Goal: Communication & Community: Answer question/provide support

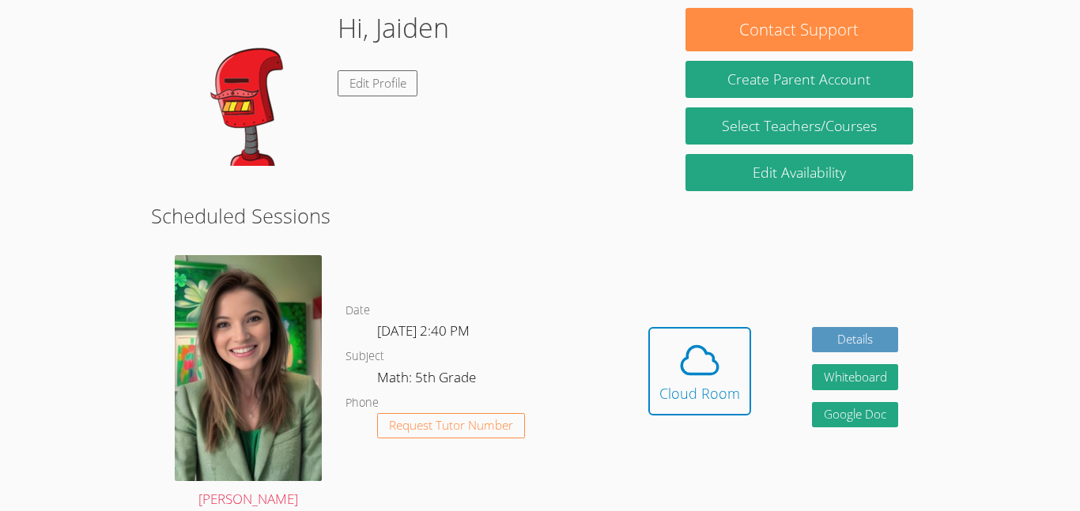
scroll to position [143, 0]
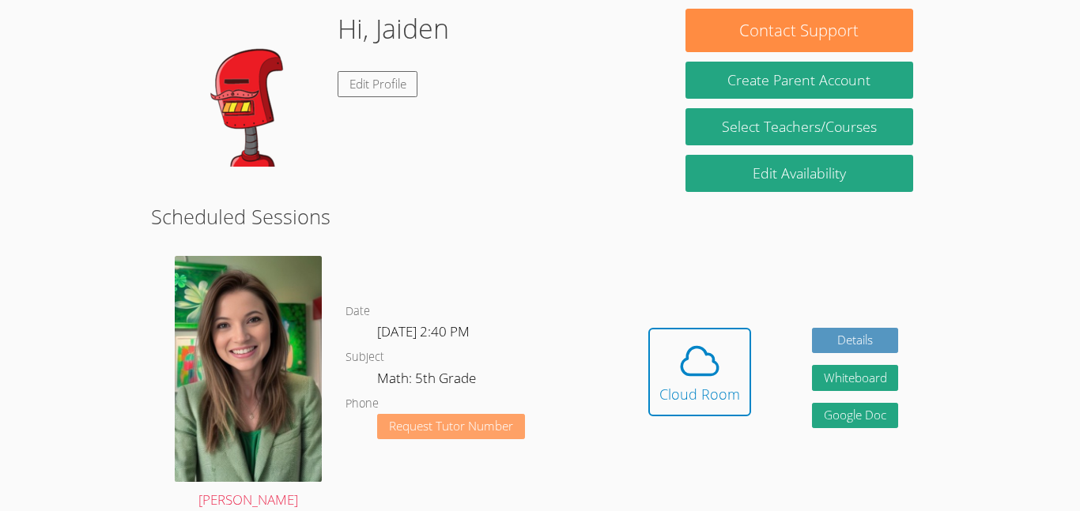
click at [447, 417] on button "Request Tutor Number" at bounding box center [451, 427] width 148 height 26
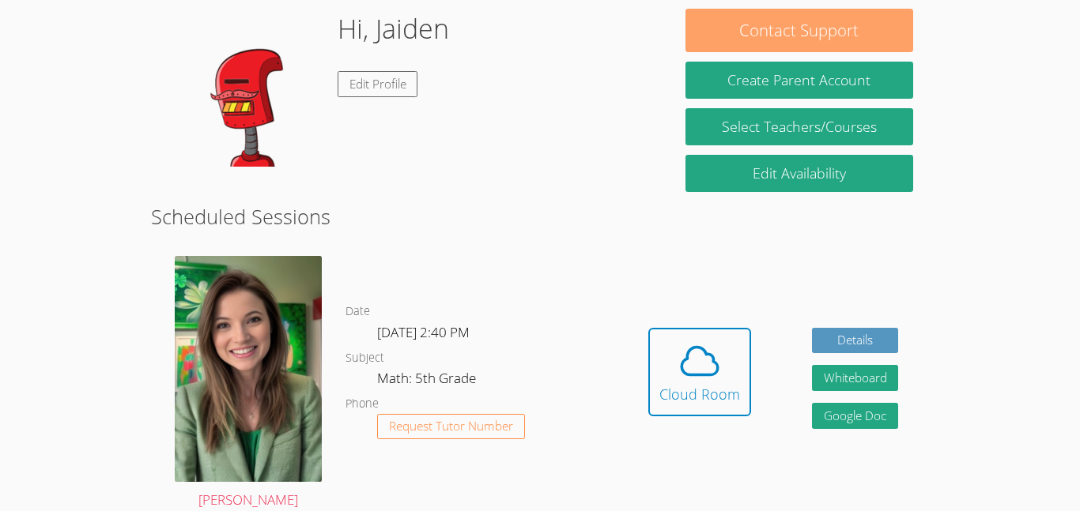
click at [736, 40] on button "Contact Support" at bounding box center [799, 30] width 228 height 43
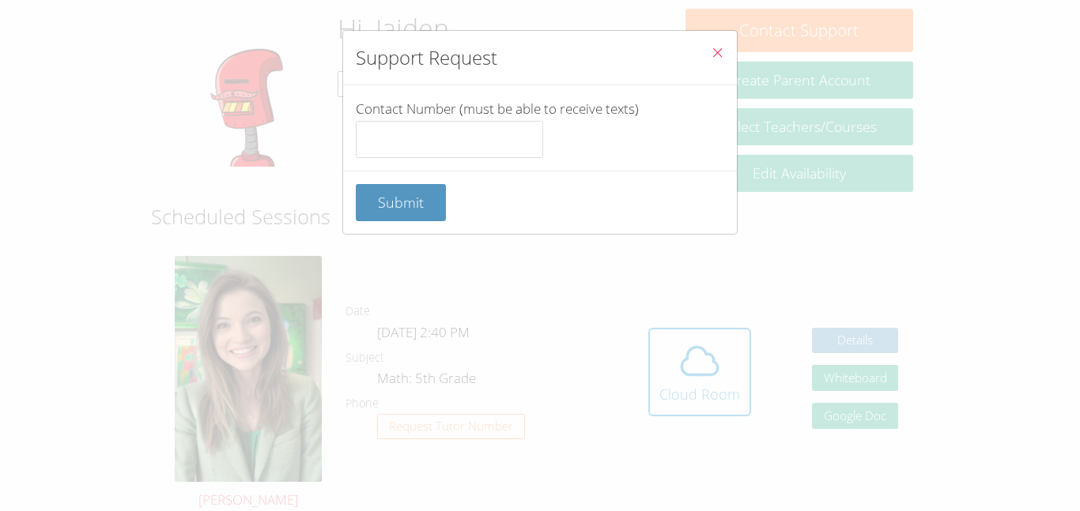
click at [714, 55] on icon "Close" at bounding box center [717, 52] width 13 height 13
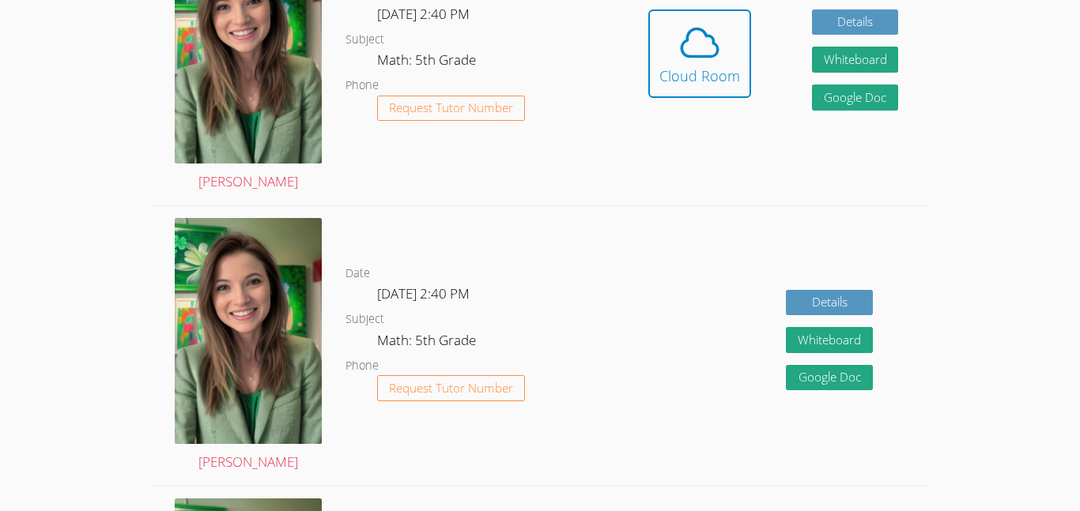
scroll to position [406, 0]
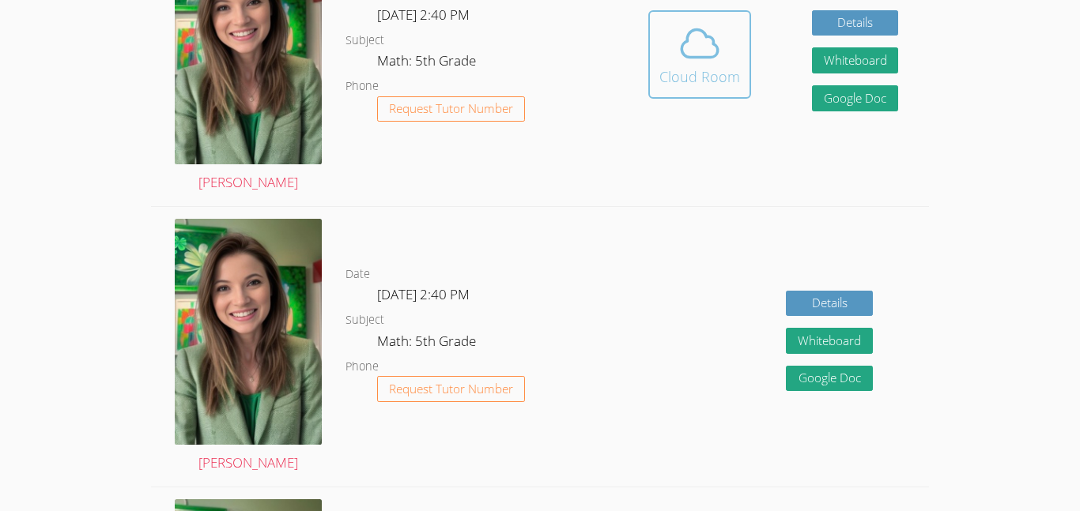
click at [648, 91] on button "Cloud Room" at bounding box center [699, 54] width 103 height 89
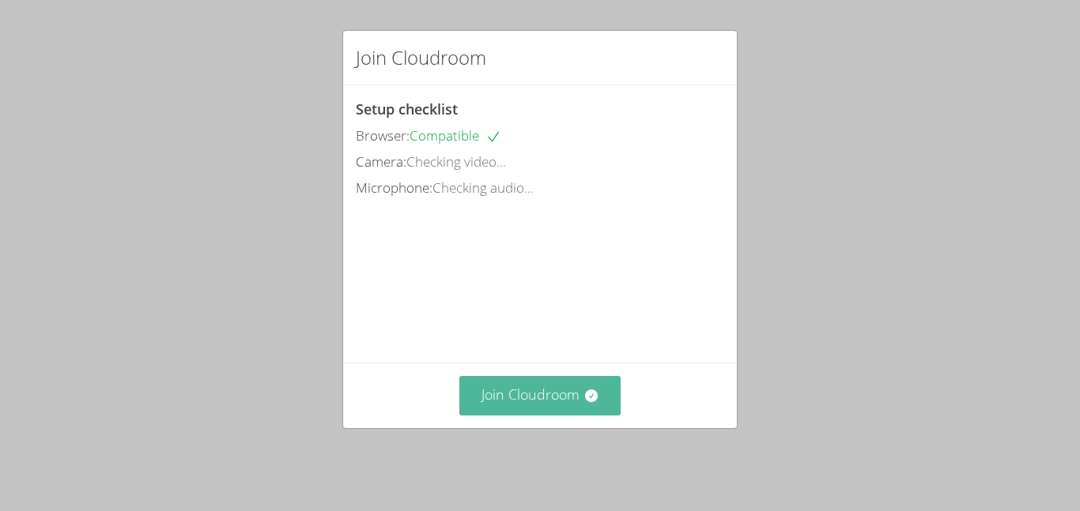
click at [548, 396] on button "Join Cloudroom" at bounding box center [540, 395] width 162 height 39
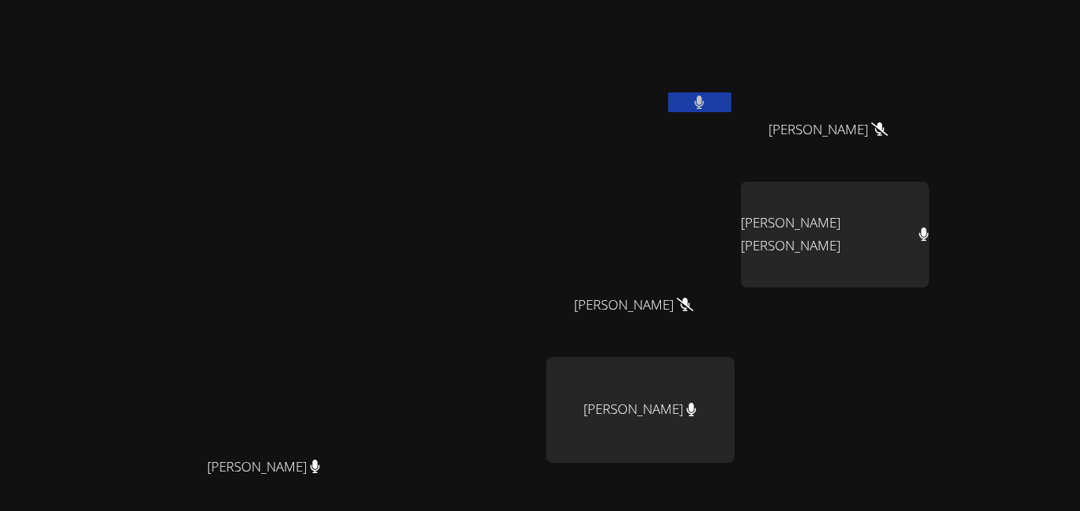
click at [716, 217] on video at bounding box center [640, 235] width 188 height 106
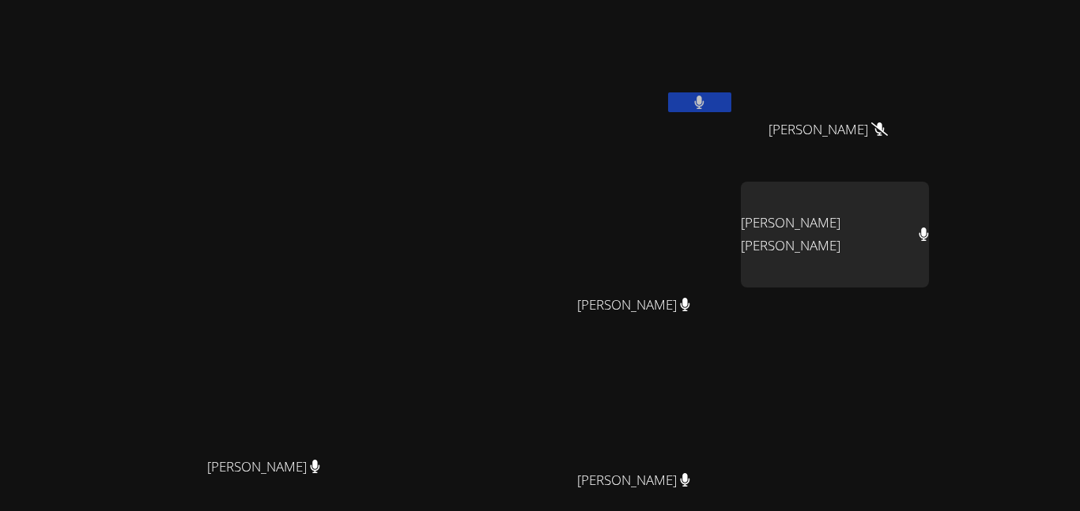
click at [716, 217] on video at bounding box center [640, 235] width 188 height 106
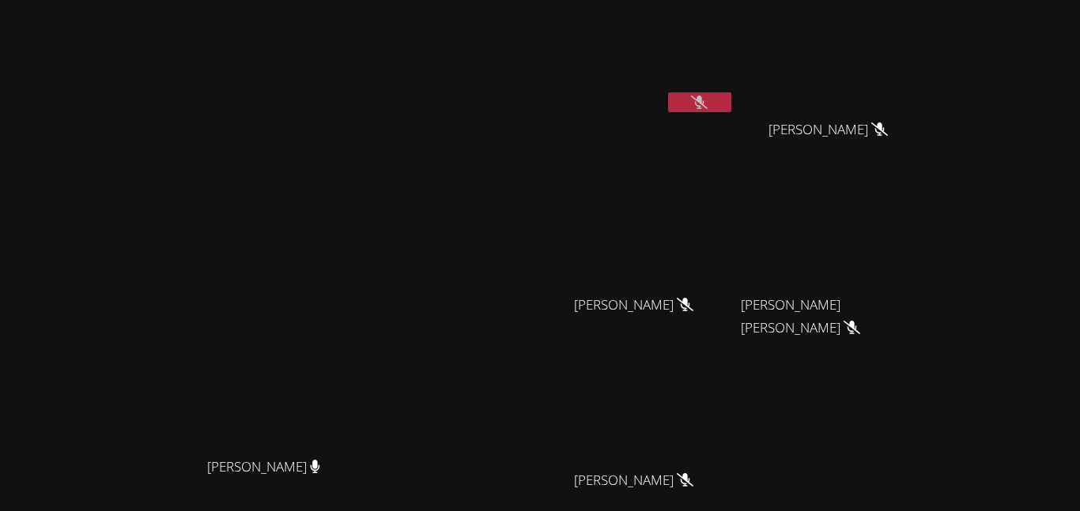
click at [731, 105] on button at bounding box center [699, 102] width 63 height 20
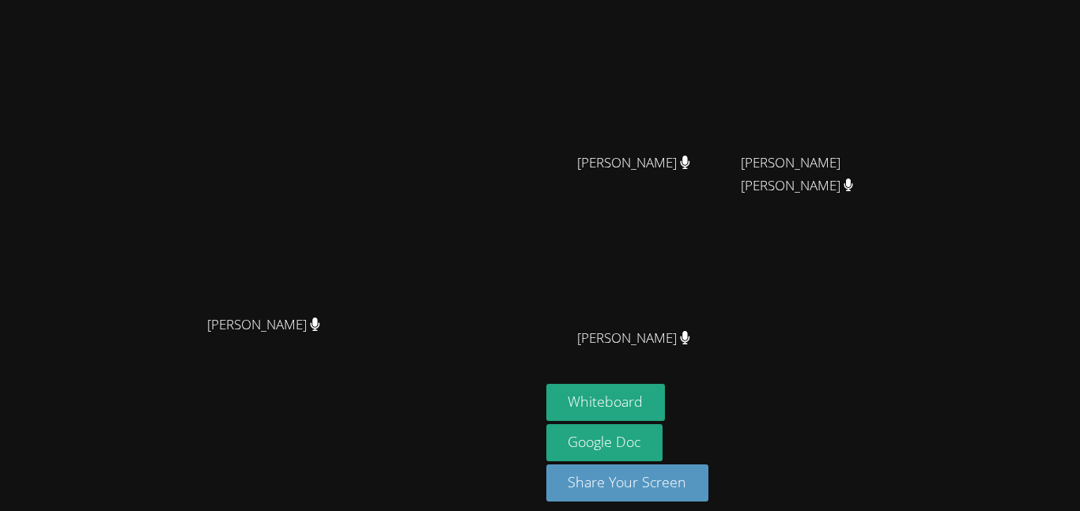
scroll to position [155, 0]
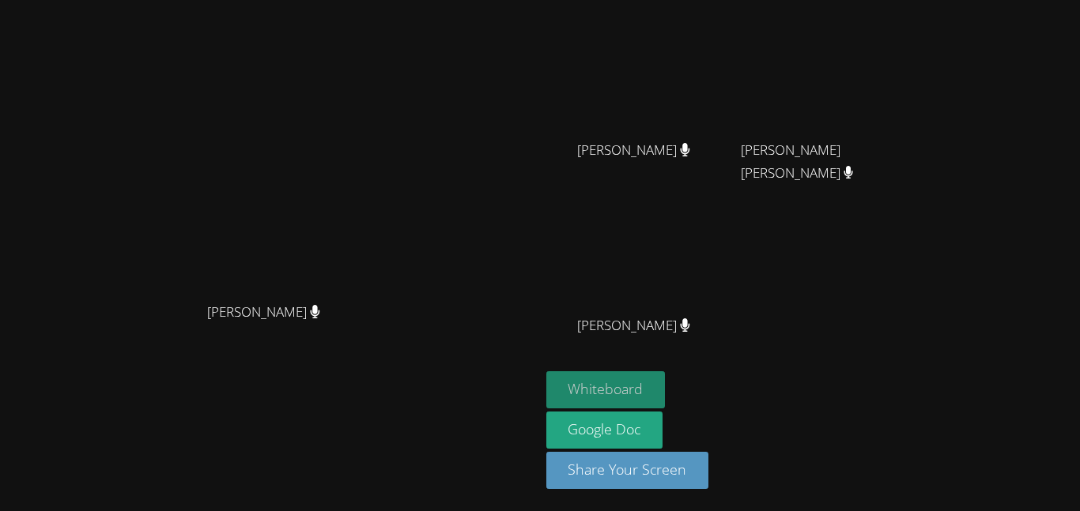
click at [665, 391] on button "Whiteboard" at bounding box center [605, 389] width 119 height 37
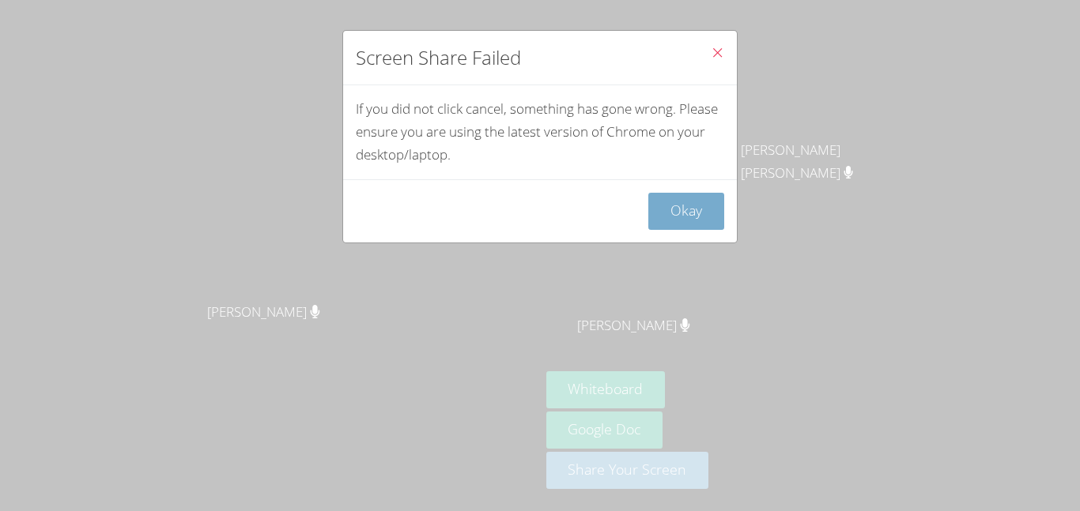
click at [694, 216] on button "Okay" at bounding box center [686, 211] width 76 height 37
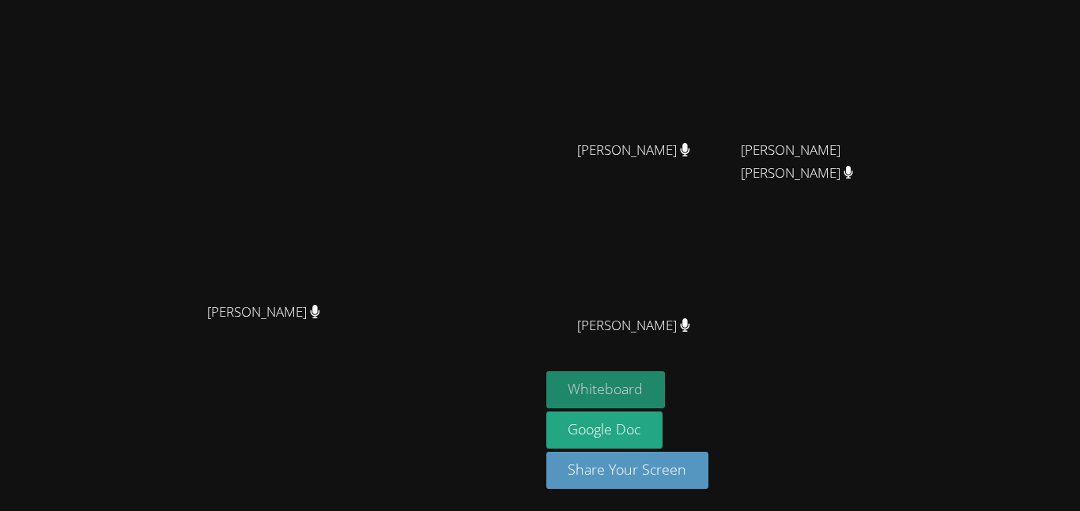
click at [665, 381] on button "Whiteboard" at bounding box center [605, 389] width 119 height 37
